Goal: Information Seeking & Learning: Compare options

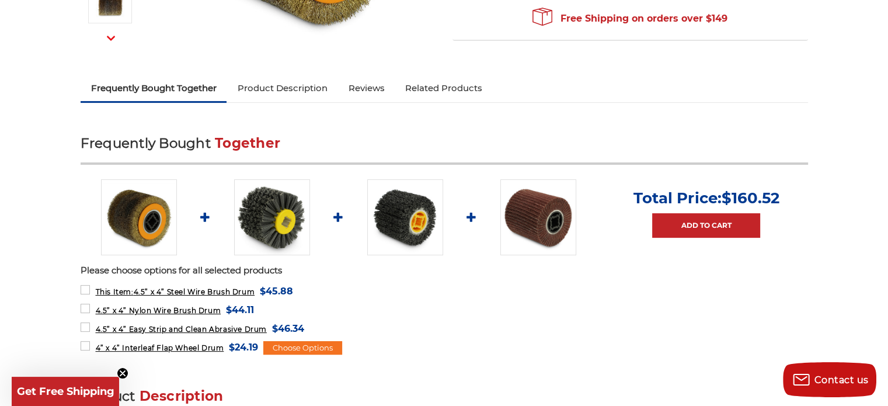
scroll to position [370, 0]
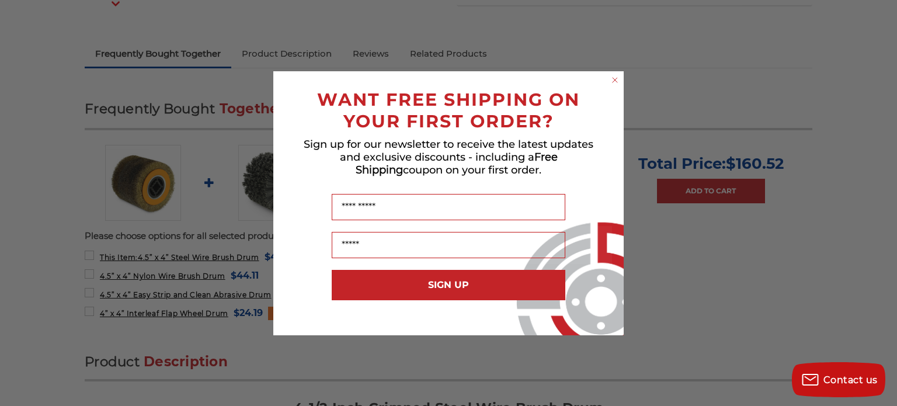
drag, startPoint x: 891, startPoint y: 37, endPoint x: 895, endPoint y: 77, distance: 40.6
click at [617, 82] on circle "Close dialog" at bounding box center [615, 79] width 11 height 11
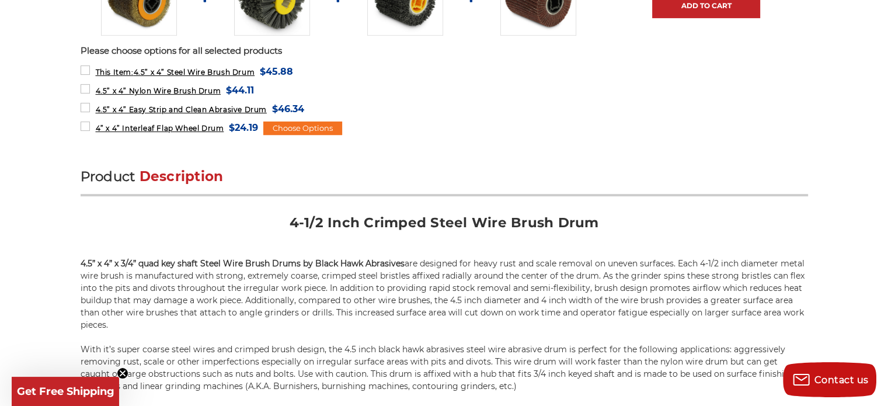
scroll to position [478, 0]
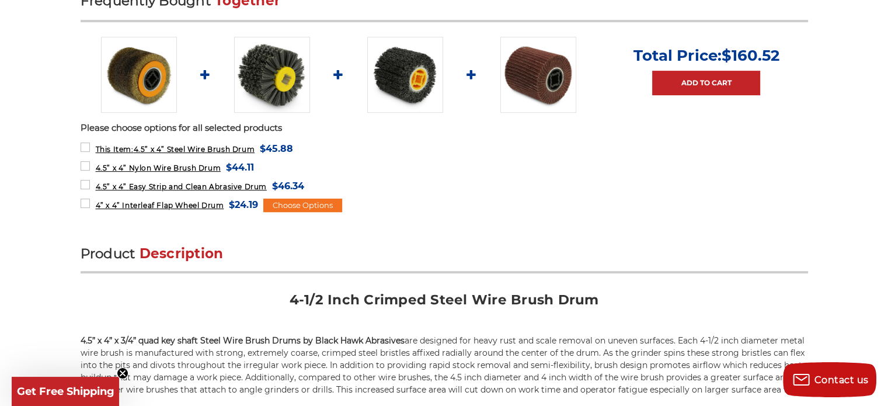
click at [271, 74] on img at bounding box center [272, 75] width 76 height 76
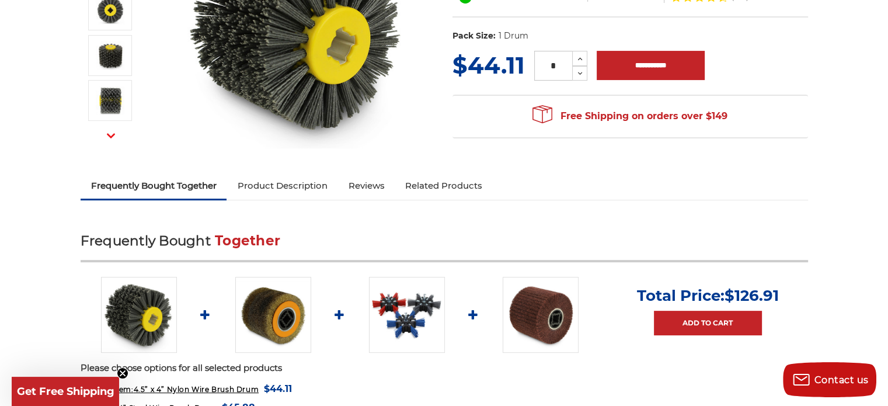
scroll to position [268, 0]
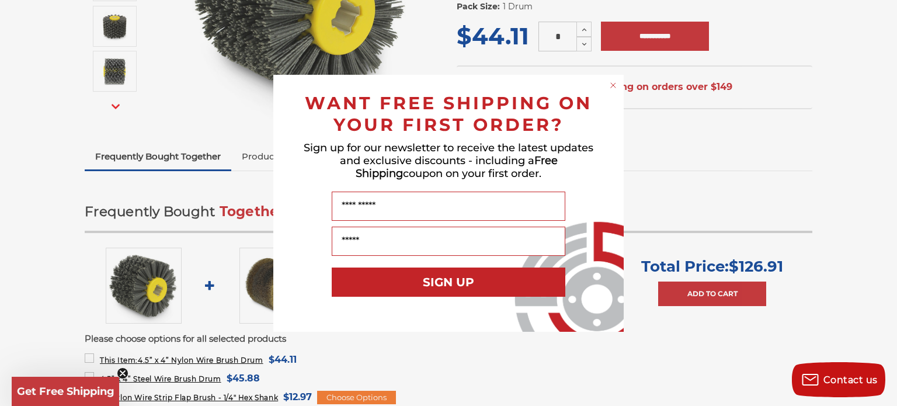
drag, startPoint x: 892, startPoint y: 44, endPoint x: 894, endPoint y: 100, distance: 55.5
click at [611, 85] on circle "Close dialog" at bounding box center [613, 84] width 11 height 11
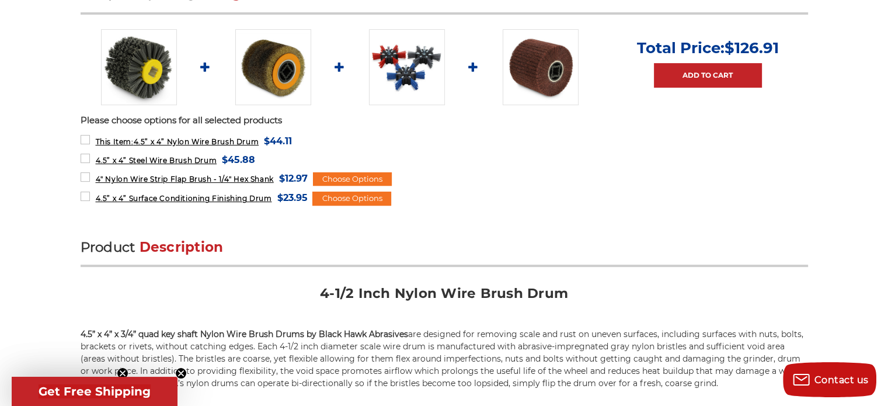
scroll to position [0, 0]
